Goal: Transaction & Acquisition: Purchase product/service

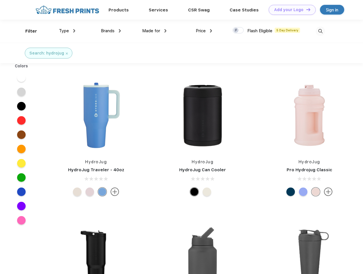
click at [290, 10] on link "Add your Logo Design Tool" at bounding box center [292, 10] width 47 height 10
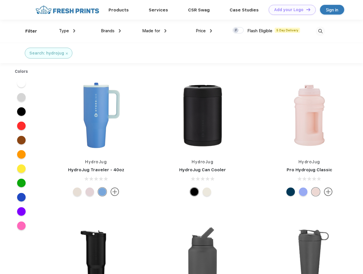
click at [0, 0] on div "Design Tool" at bounding box center [0, 0] width 0 height 0
click at [306, 9] on link "Add your Logo Design Tool" at bounding box center [292, 10] width 47 height 10
click at [27, 31] on div "Filter" at bounding box center [31, 31] width 12 height 7
click at [67, 31] on span "Type" at bounding box center [64, 30] width 10 height 5
click at [111, 31] on span "Brands" at bounding box center [108, 30] width 14 height 5
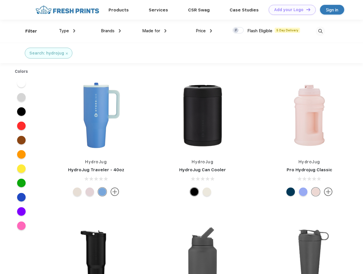
click at [154, 31] on span "Made for" at bounding box center [151, 30] width 18 height 5
click at [204, 31] on span "Price" at bounding box center [201, 30] width 10 height 5
click at [238, 30] on div at bounding box center [238, 30] width 11 height 6
click at [236, 30] on input "checkbox" at bounding box center [235, 29] width 4 height 4
click at [320, 31] on img at bounding box center [320, 30] width 9 height 9
